Goal: Find contact information: Find contact information

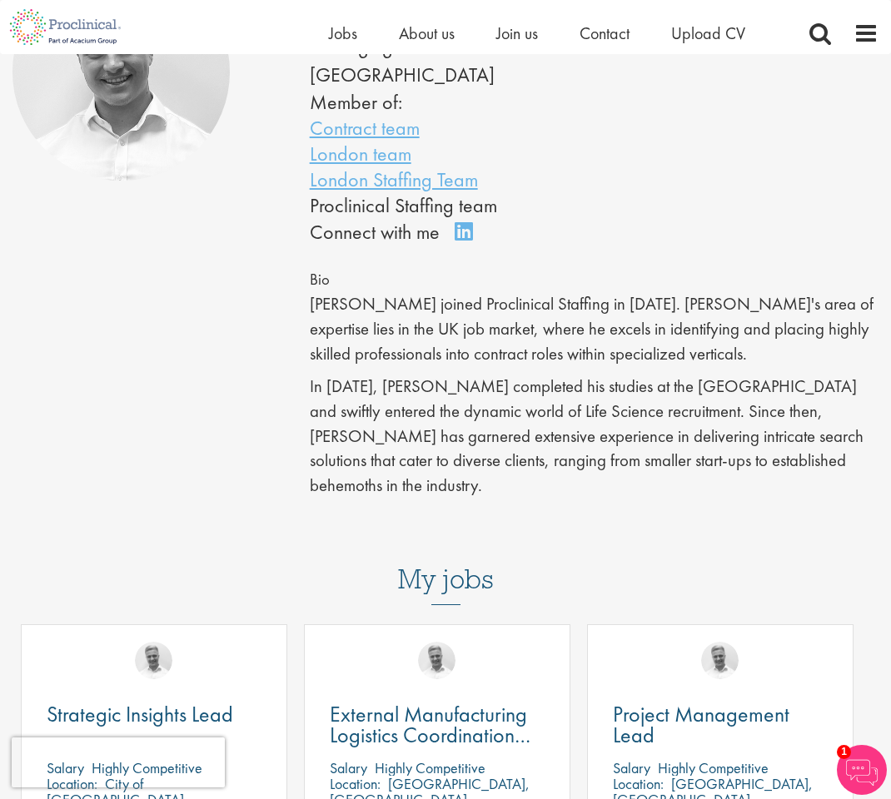
scroll to position [142, 0]
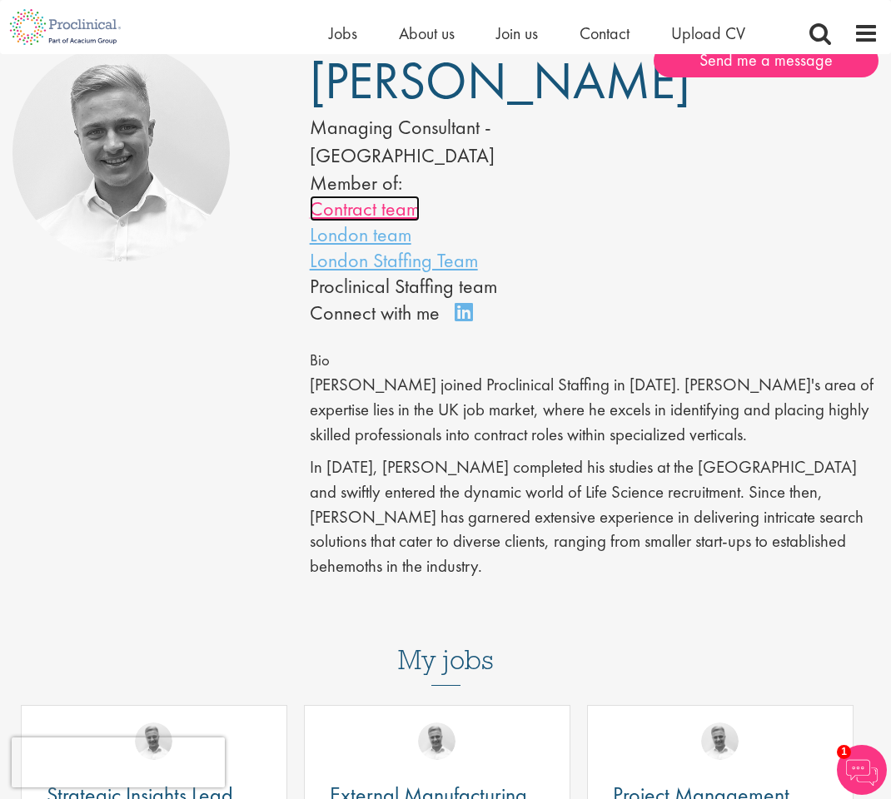
click at [393, 212] on link "Contract team" at bounding box center [365, 209] width 110 height 26
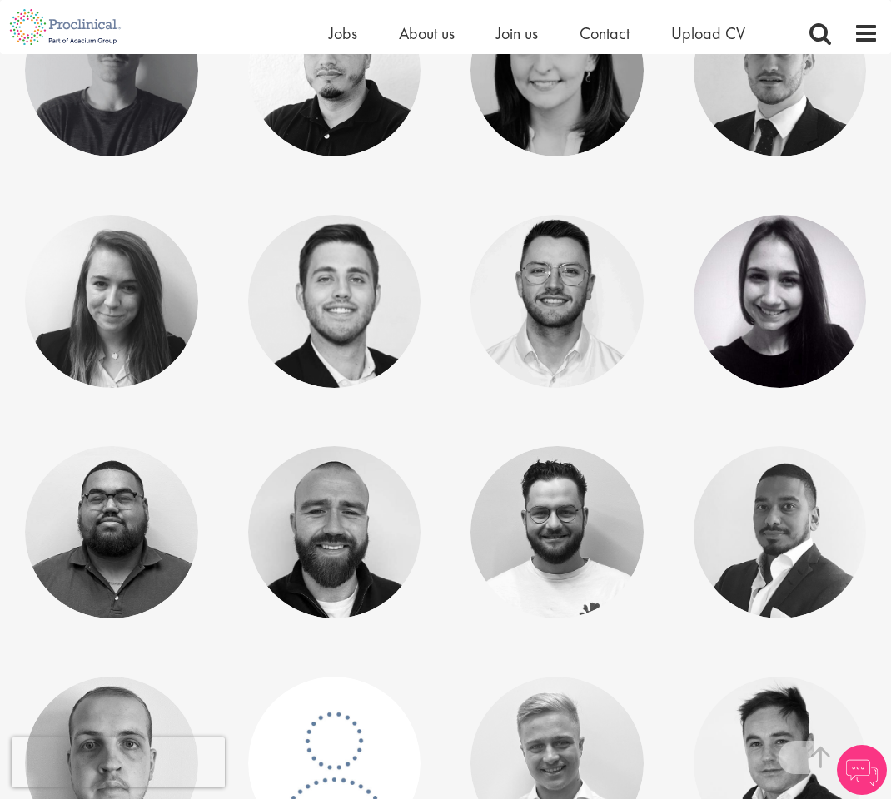
scroll to position [406, 0]
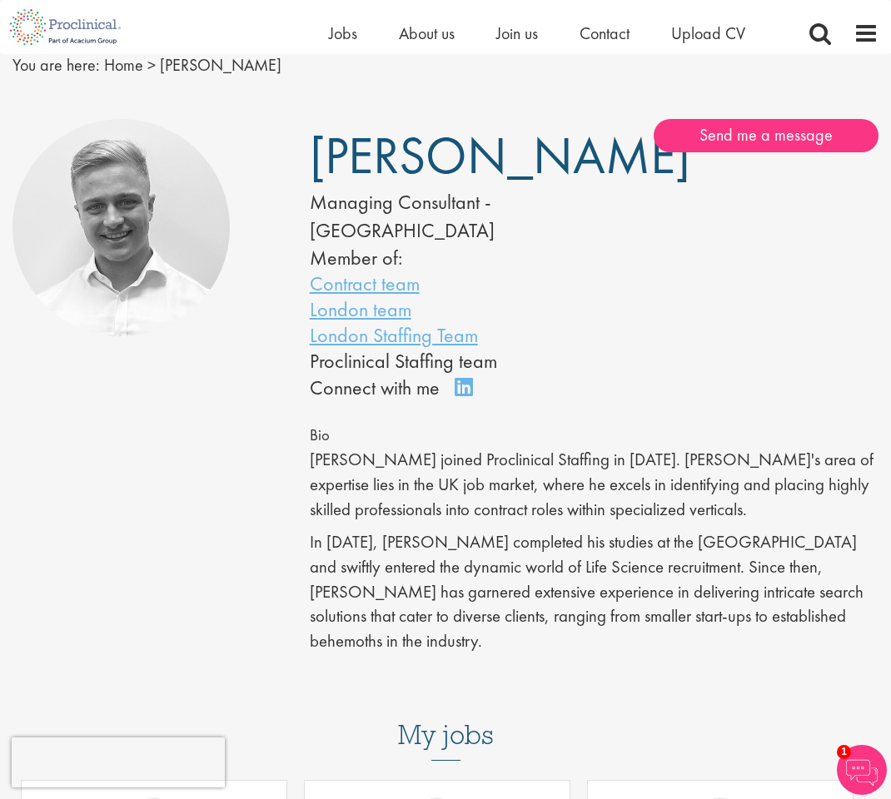
scroll to position [65, 0]
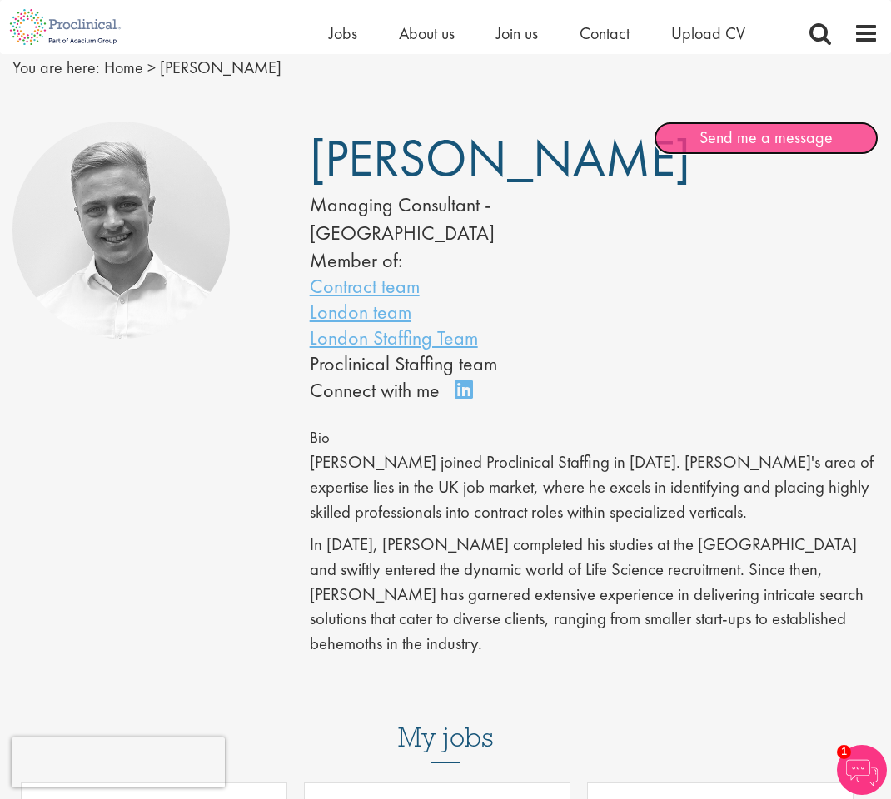
click at [778, 136] on link "Send me a message" at bounding box center [765, 138] width 225 height 33
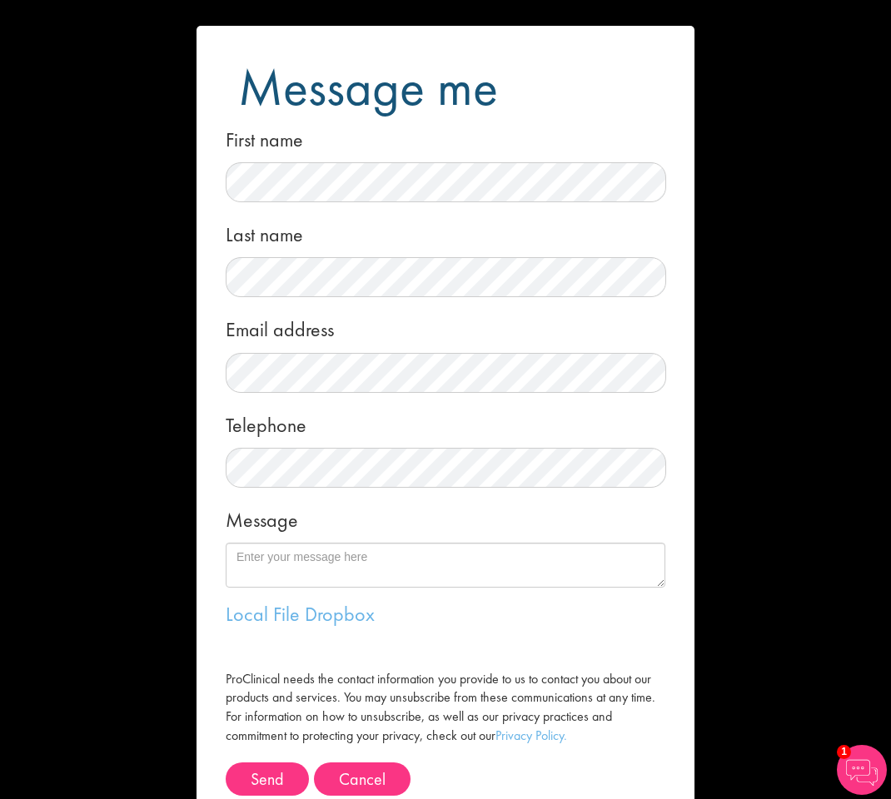
scroll to position [58, 0]
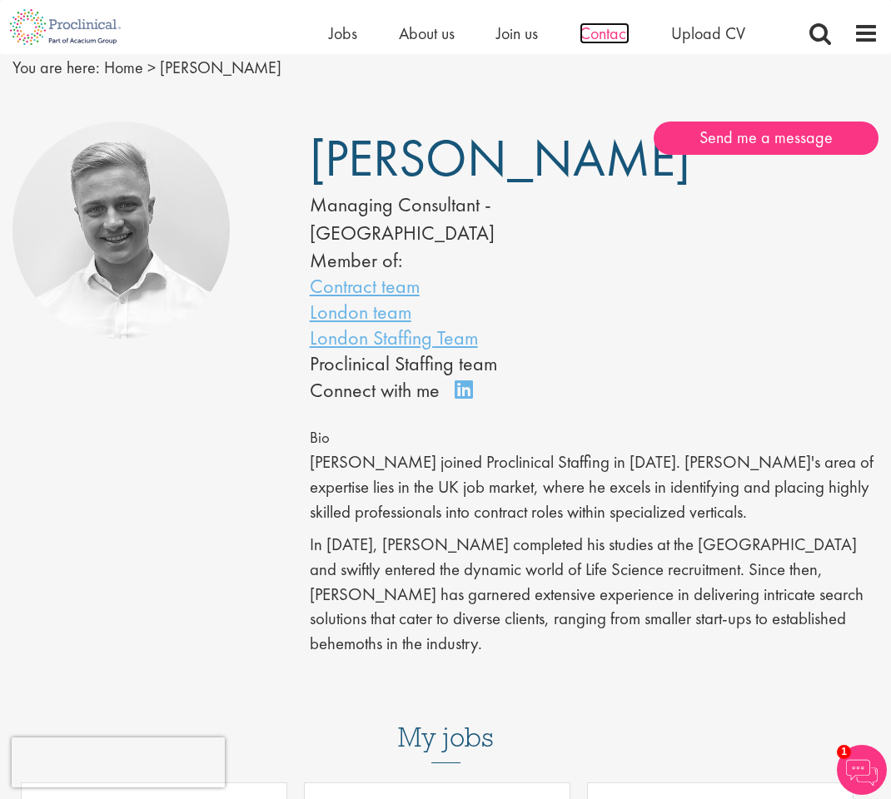
click at [600, 29] on span "Contact" at bounding box center [604, 33] width 50 height 22
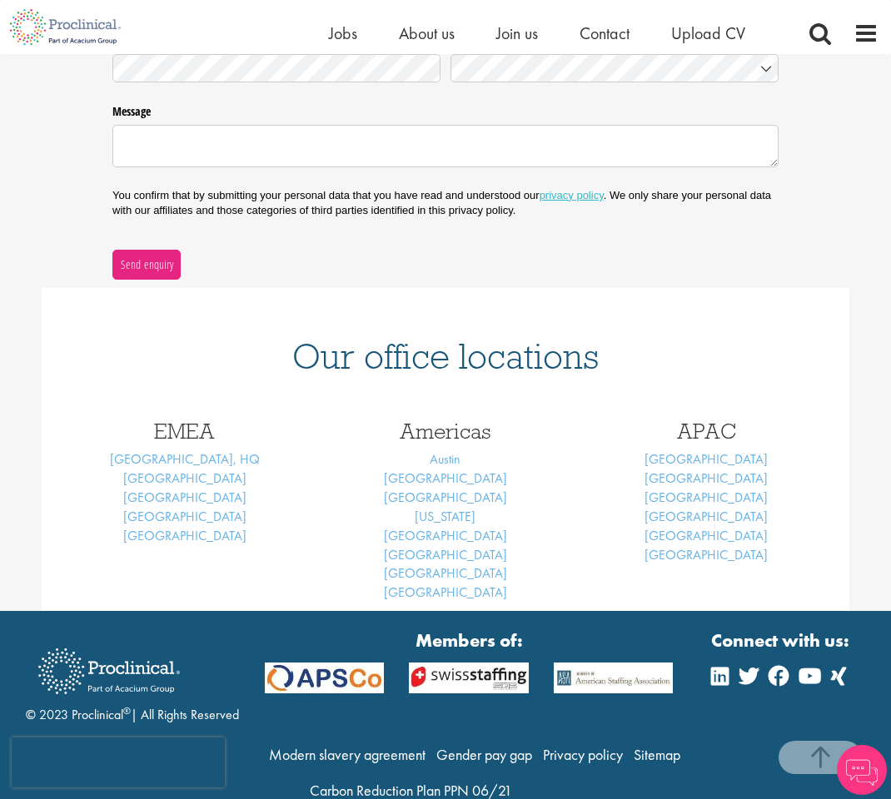
scroll to position [492, 0]
